Goal: Find specific page/section: Find specific page/section

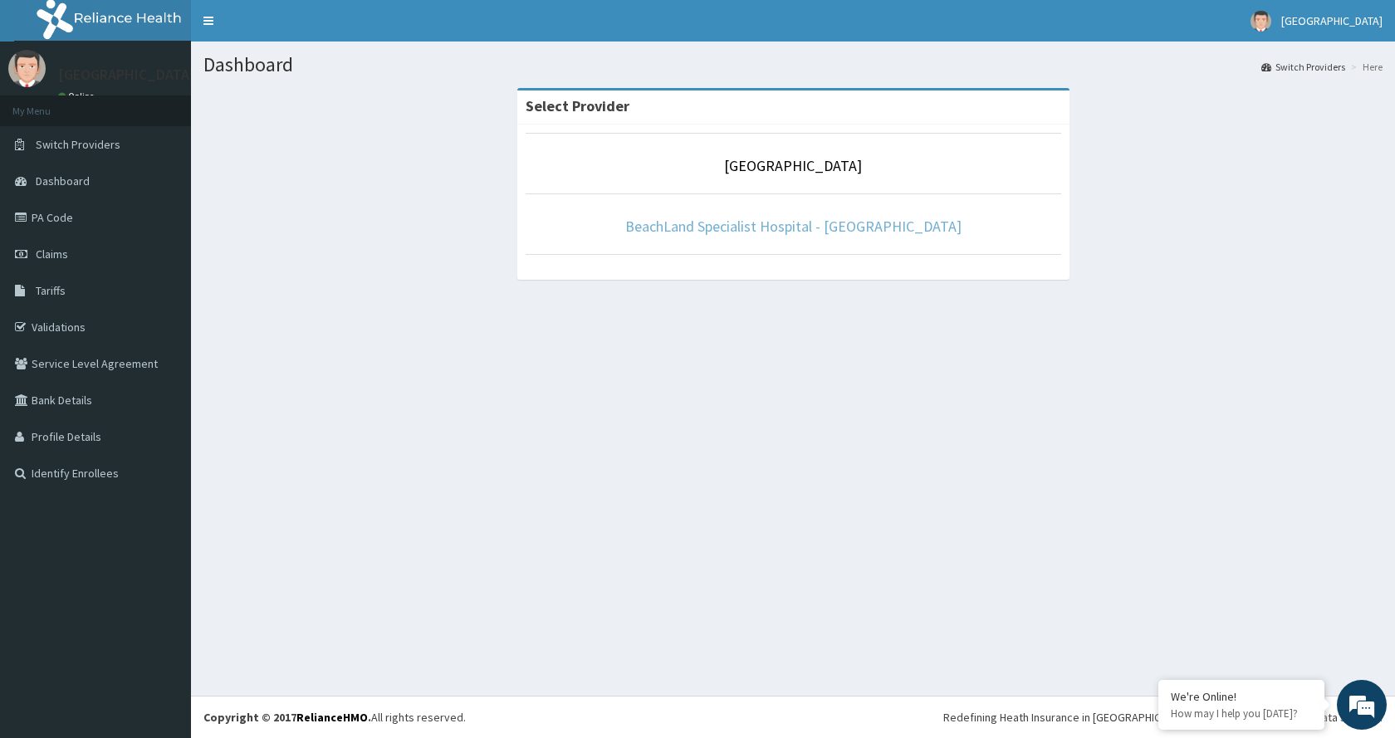
click at [788, 228] on link "BeachLand Specialist Hospital - [GEOGRAPHIC_DATA]" at bounding box center [793, 226] width 336 height 19
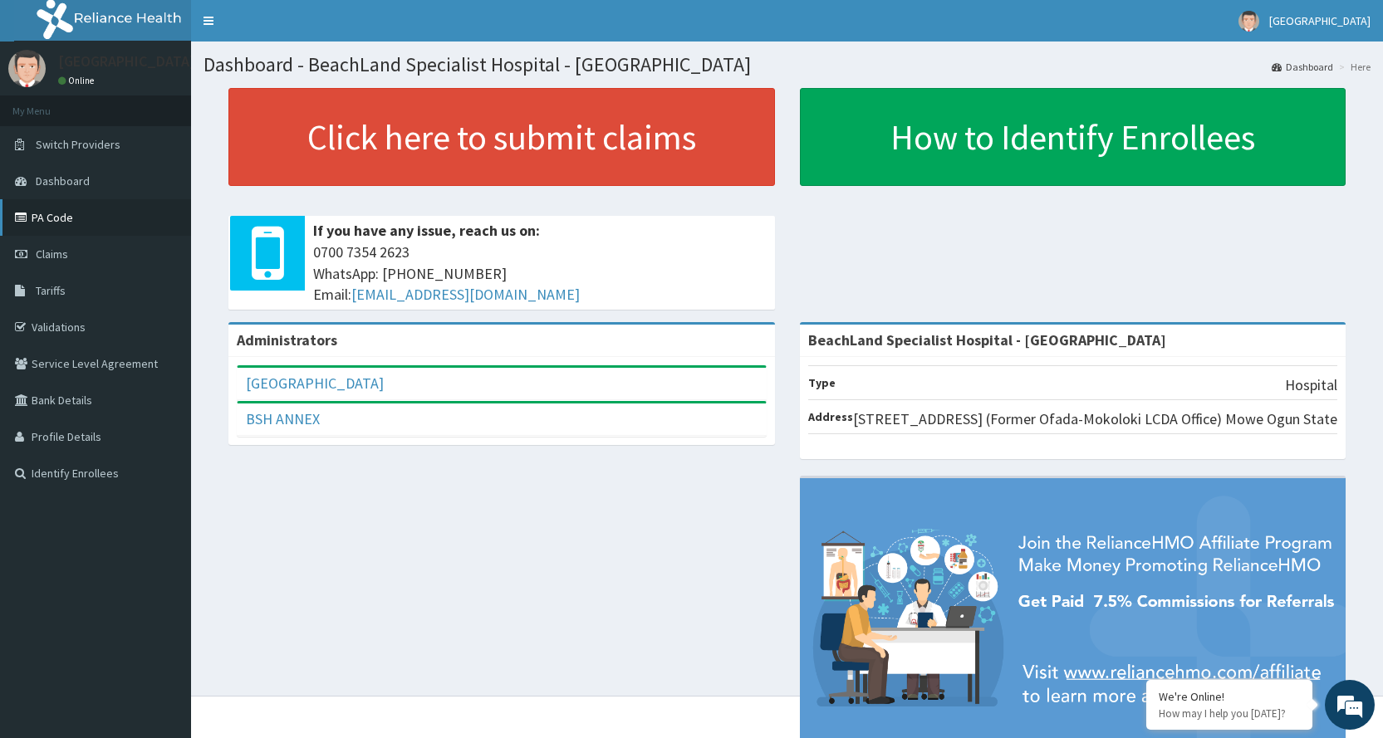
click at [62, 224] on link "PA Code" at bounding box center [95, 217] width 191 height 37
